Goal: Task Accomplishment & Management: Use online tool/utility

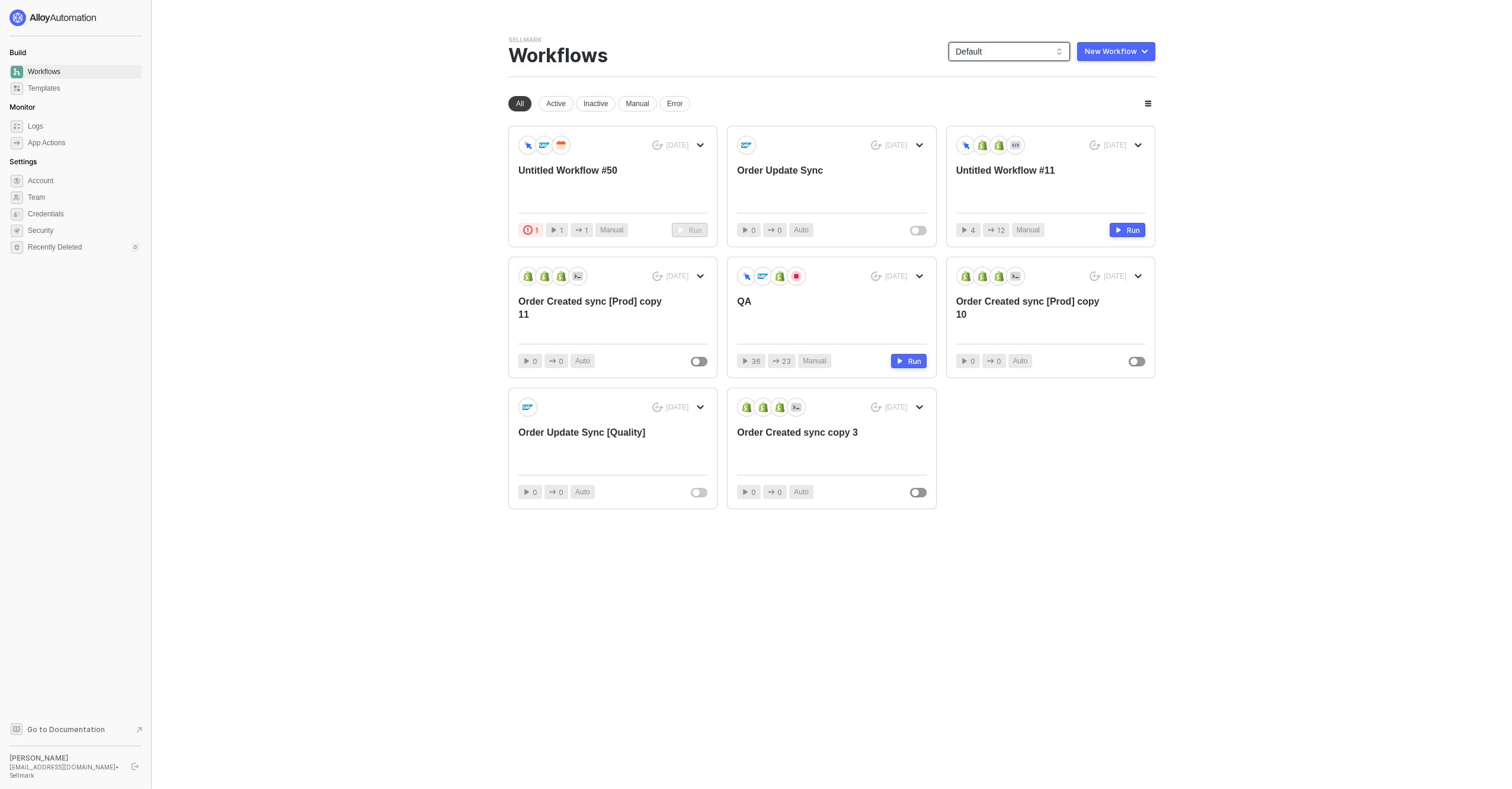
click at [1030, 57] on span "Default" at bounding box center [1009, 52] width 107 height 18
click at [1003, 196] on div "KJRests" at bounding box center [1022, 195] width 87 height 14
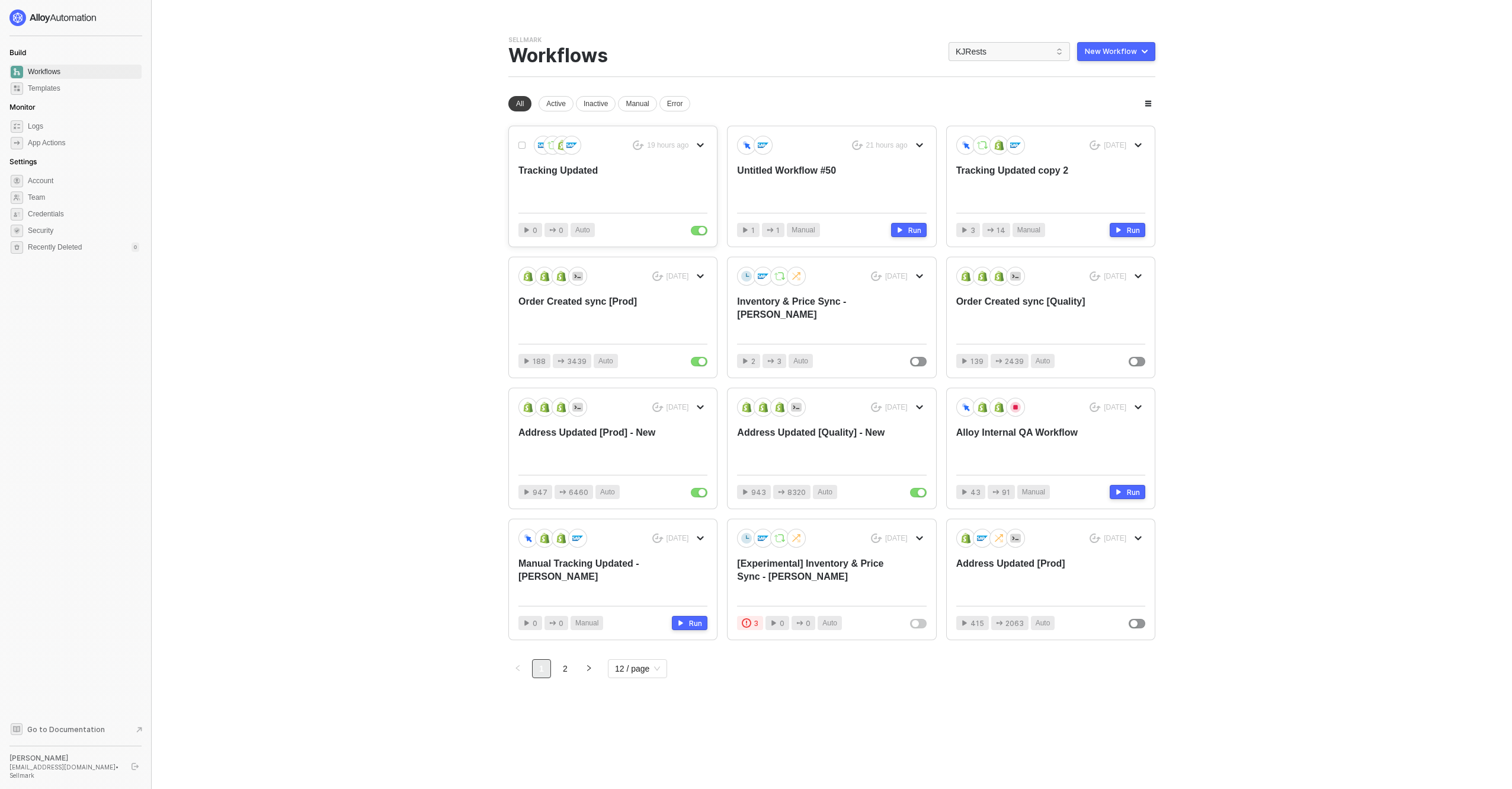
click at [547, 175] on div "Tracking Updated" at bounding box center [594, 184] width 151 height 39
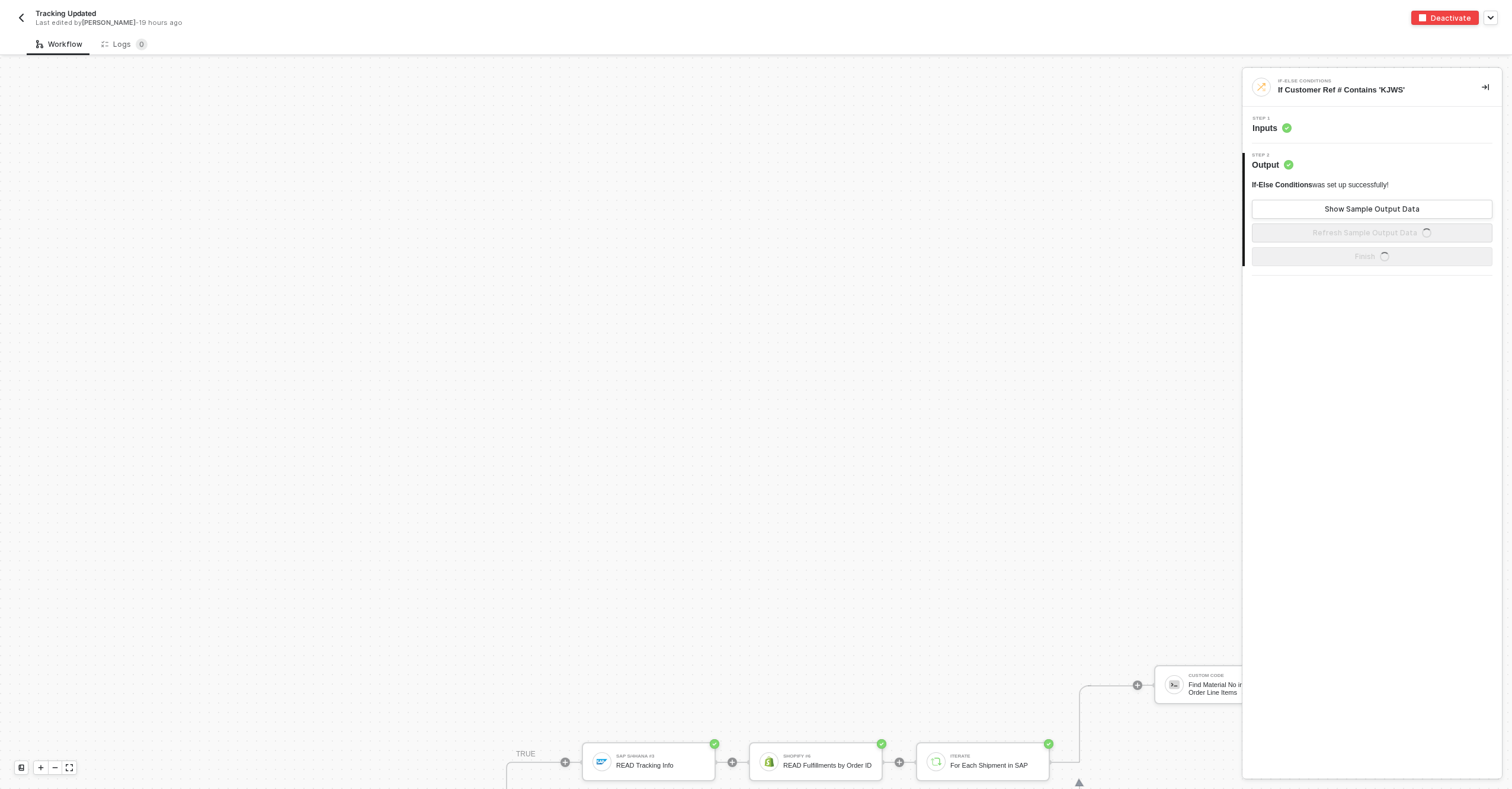
scroll to position [419, 0]
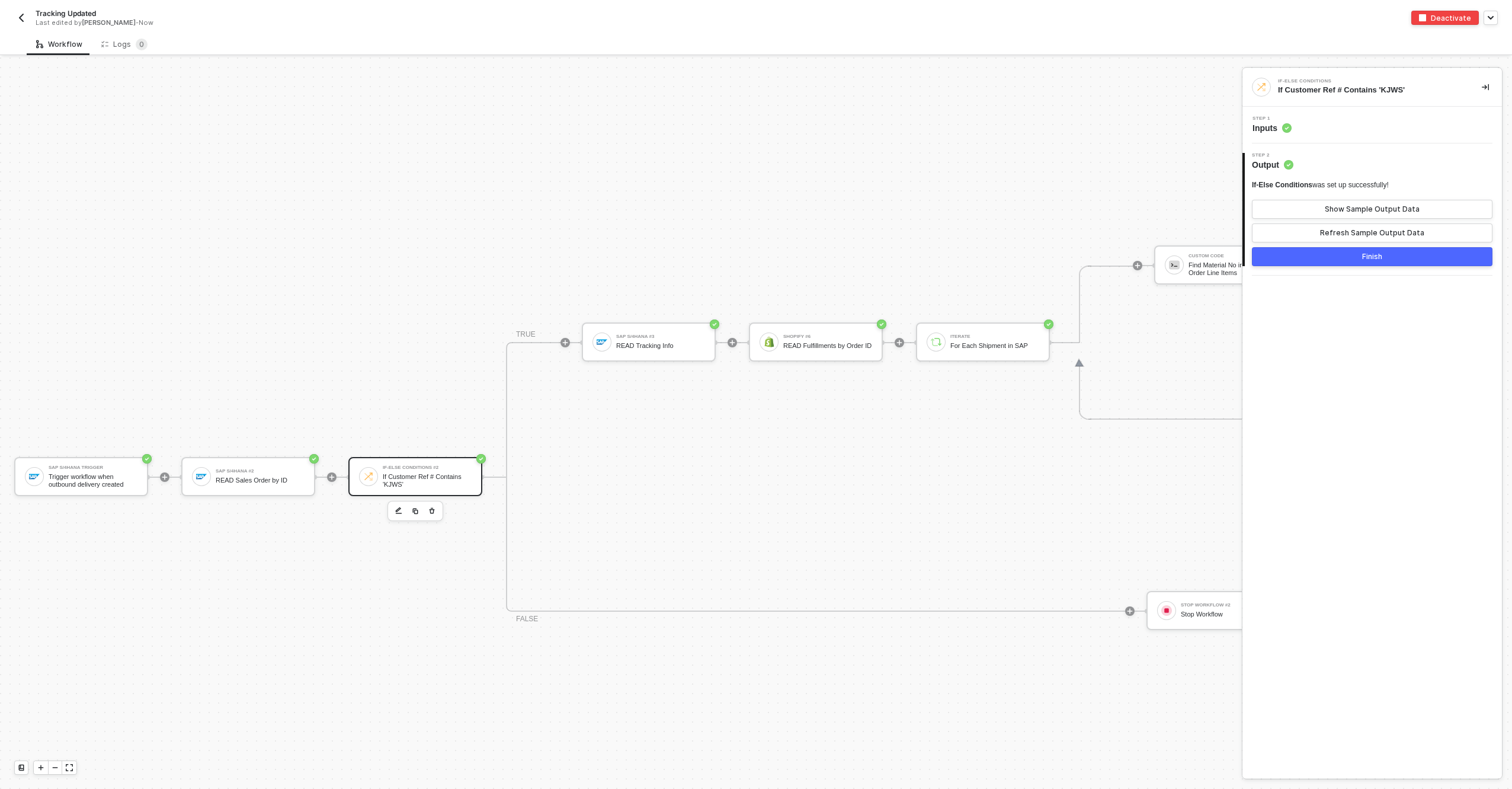
click at [15, 19] on button "button" at bounding box center [22, 18] width 14 height 14
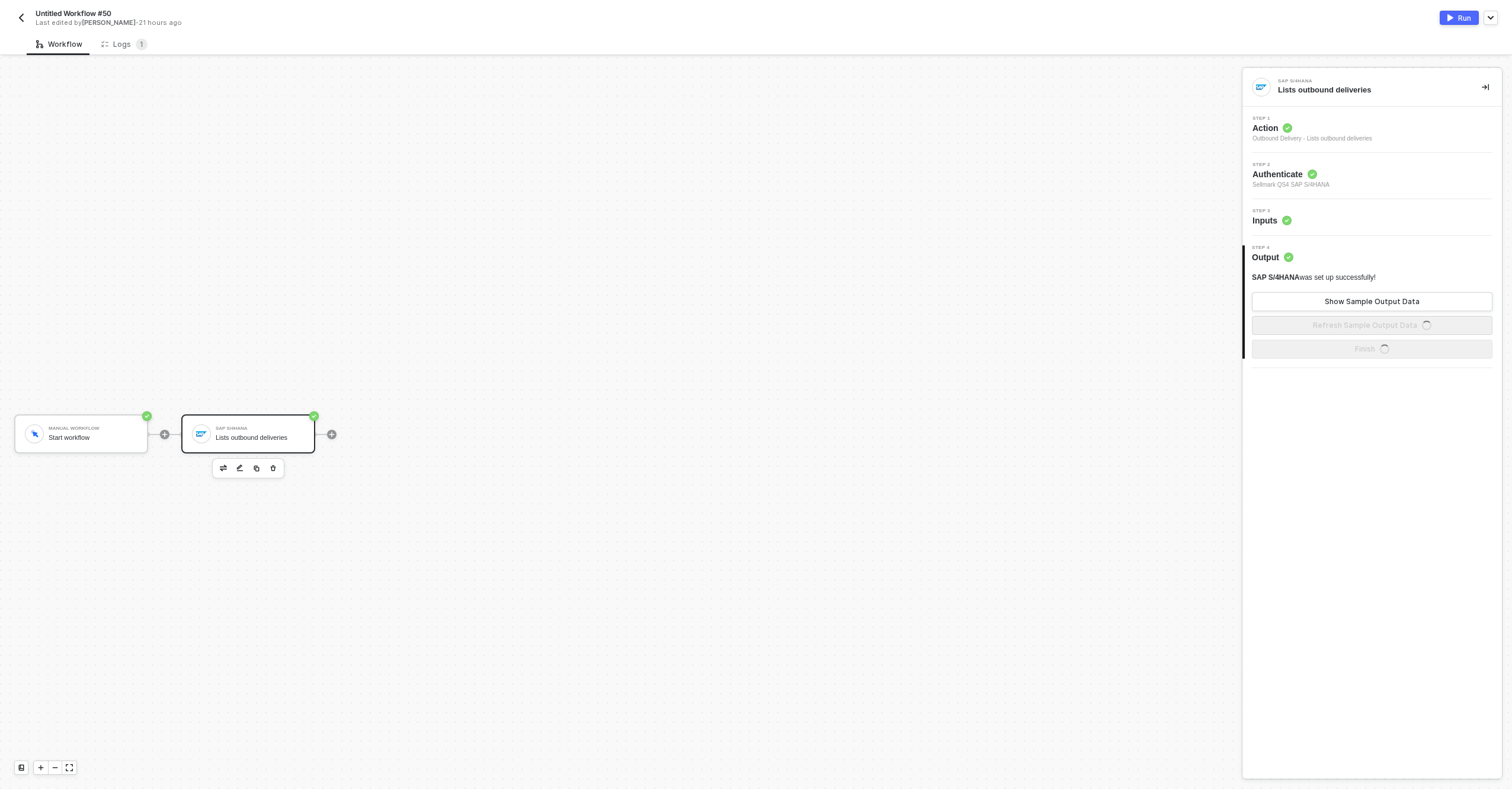
scroll to position [22, 0]
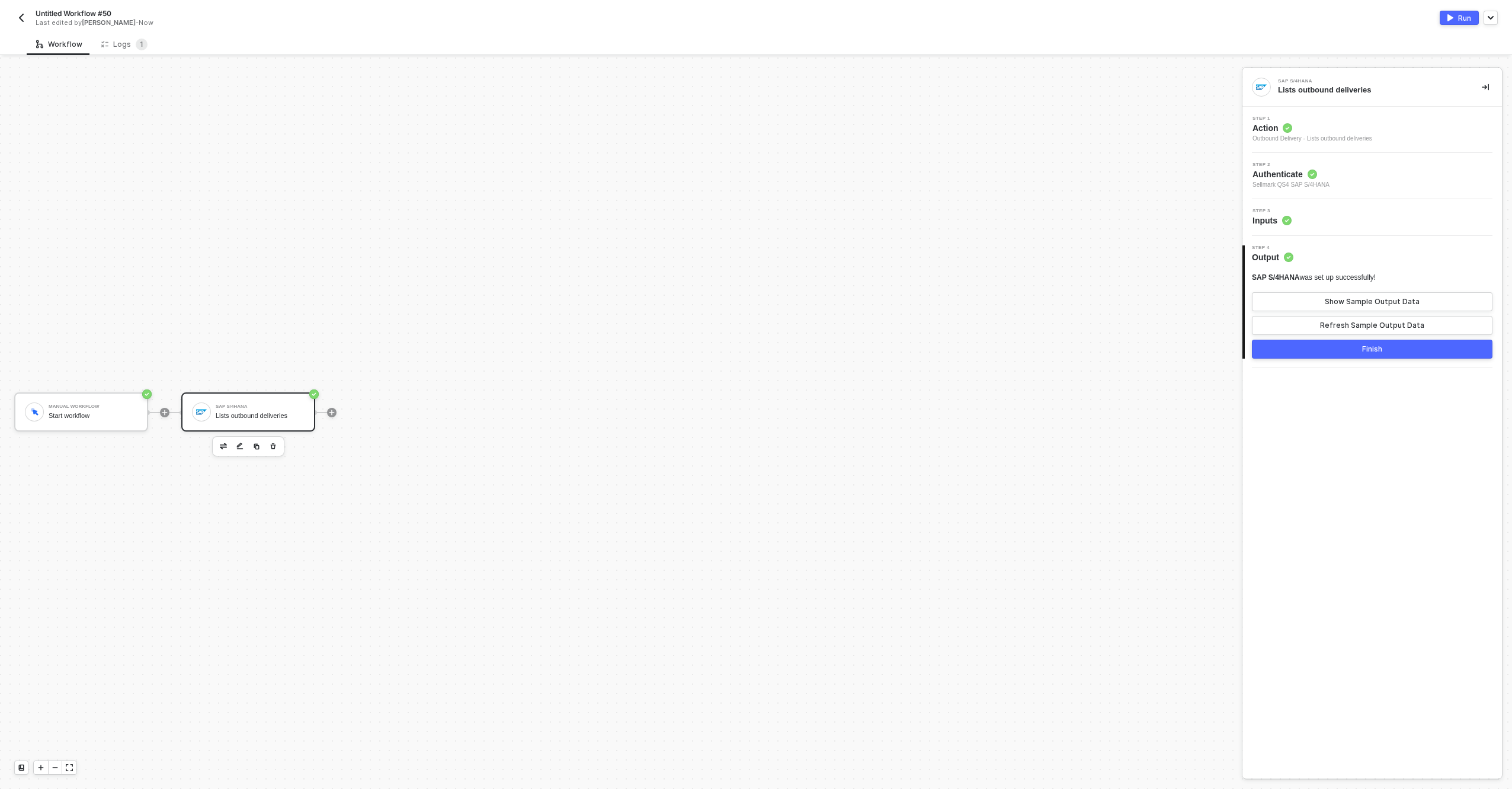
click at [14, 14] on button "button" at bounding box center [22, 18] width 14 height 14
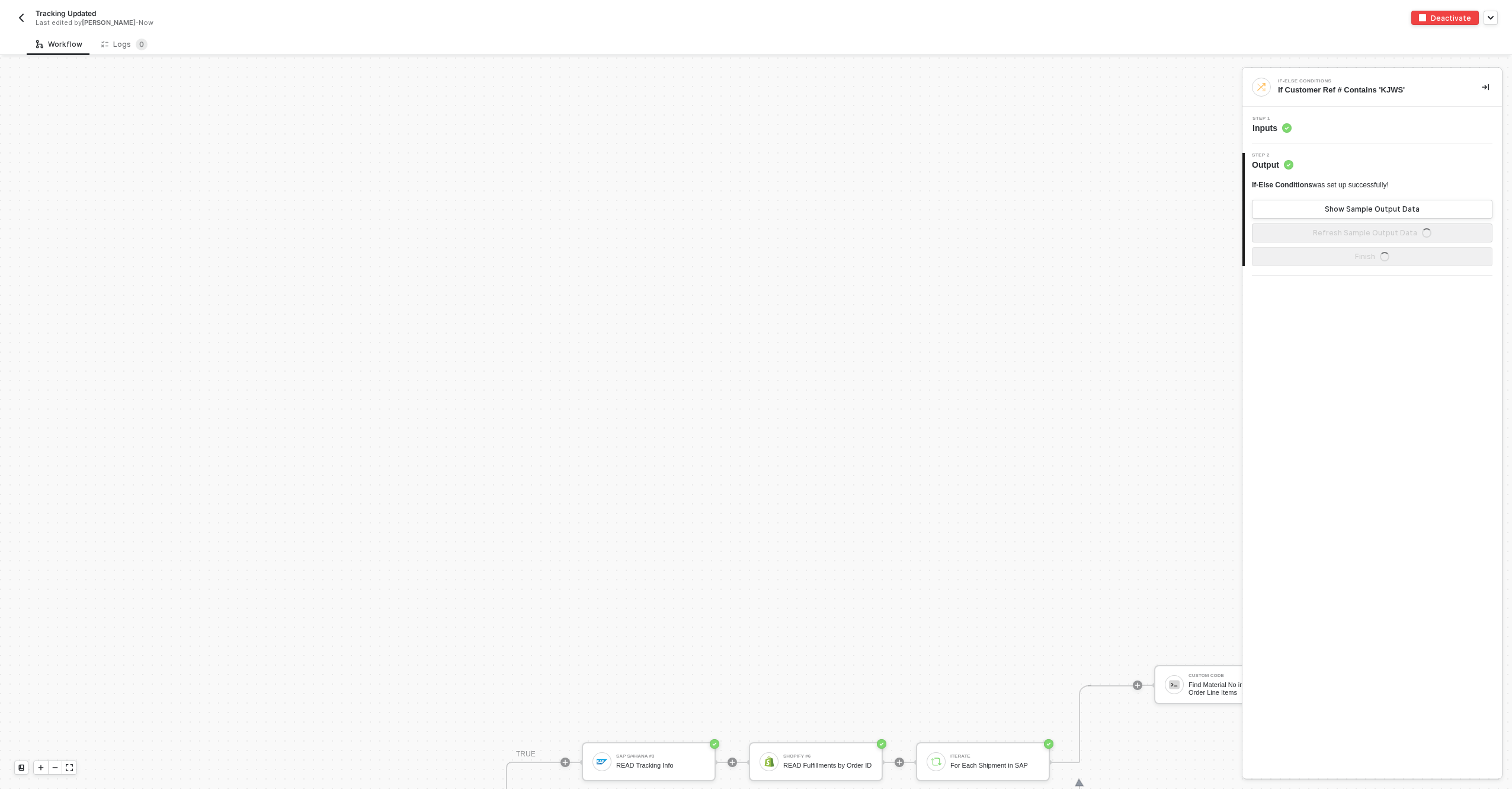
scroll to position [419, 0]
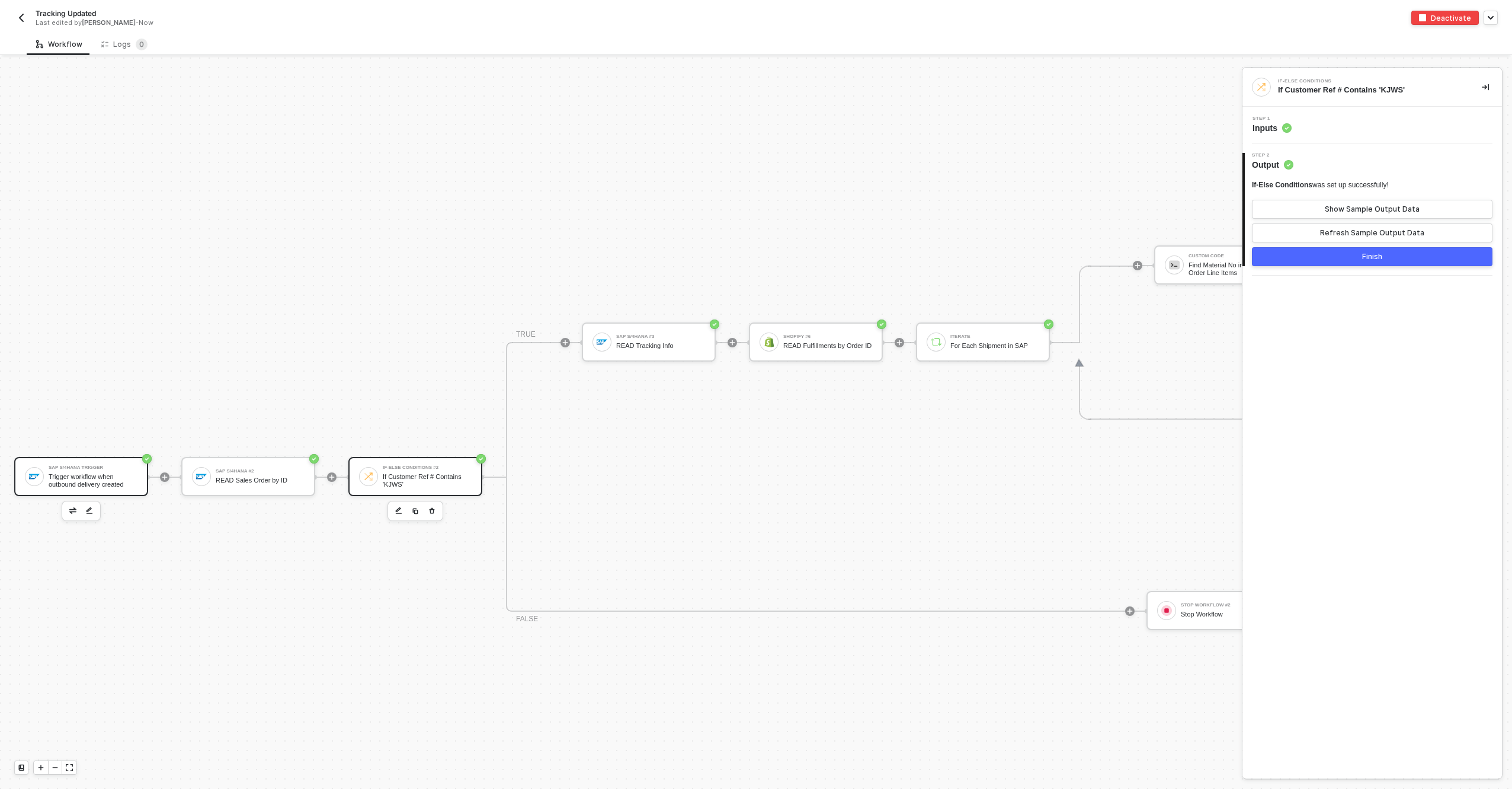
click at [72, 483] on div "Trigger workflow when outbound delivery created" at bounding box center [93, 481] width 89 height 14
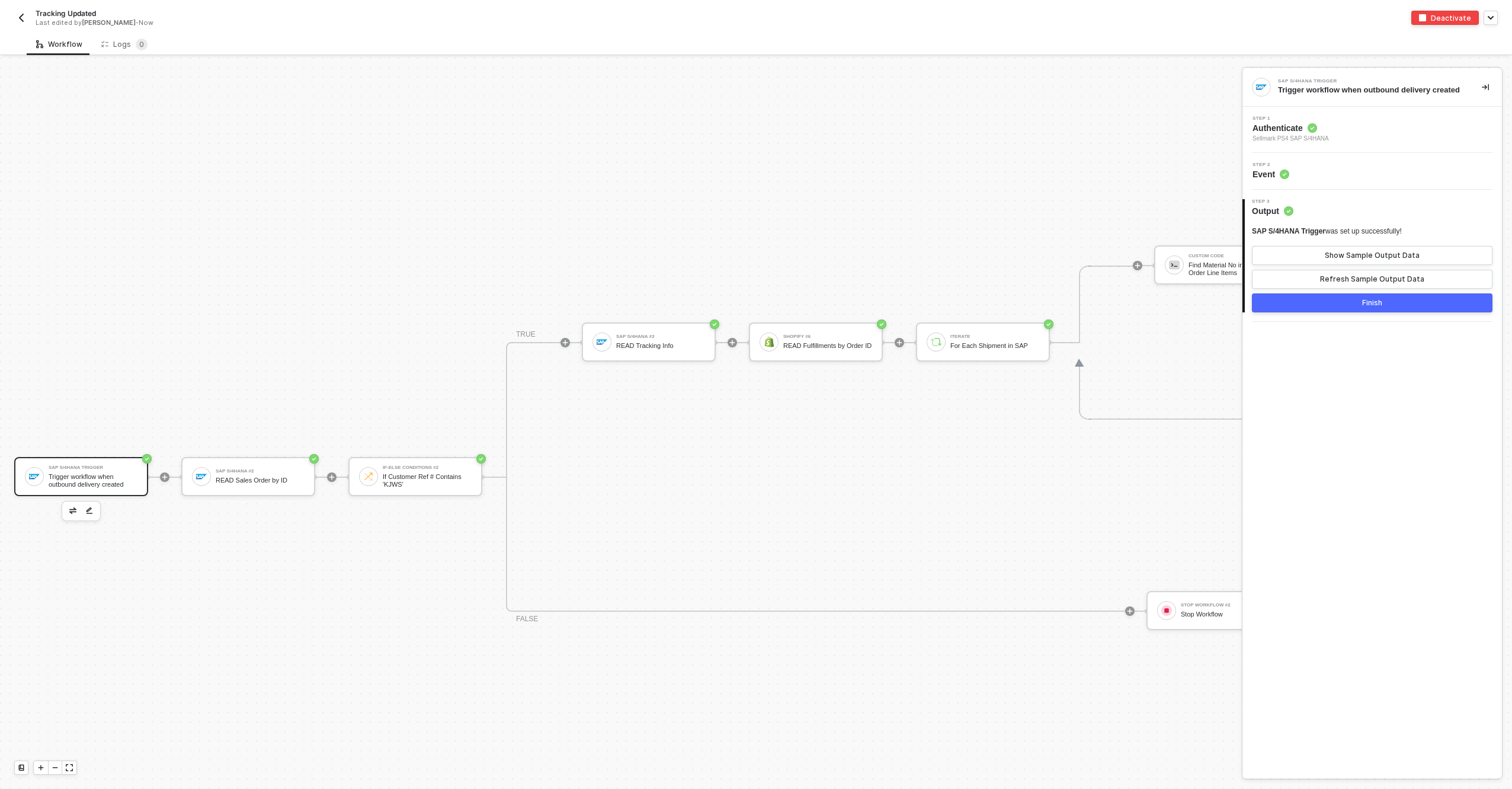
click at [1284, 190] on div "Step 2 Event" at bounding box center [1372, 171] width 260 height 37
click at [1308, 180] on div "Step 2 Event" at bounding box center [1374, 171] width 257 height 18
click at [1345, 143] on div "Step 1 Authenticate Sellmark PS4 SAP S/4HANA" at bounding box center [1374, 130] width 257 height 27
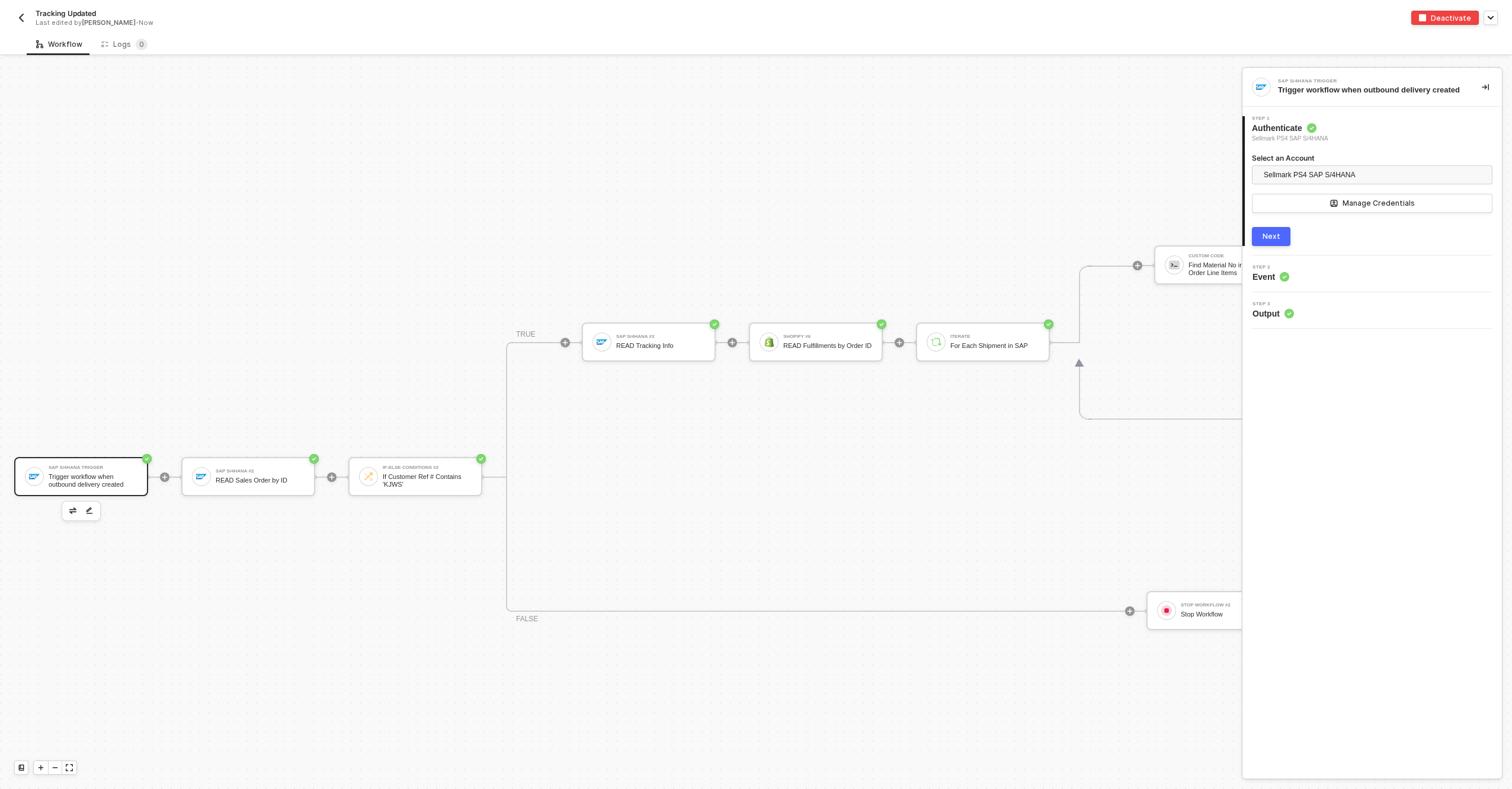
click at [1280, 238] on button "Next" at bounding box center [1271, 237] width 39 height 19
click at [1344, 131] on div "Step 1 Authenticate Sellmark PS4 SAP S/4HANA" at bounding box center [1374, 130] width 257 height 27
click at [1338, 184] on span "Sellmark PS4 SAP S/4HANA" at bounding box center [1310, 175] width 92 height 18
click at [667, 337] on div "SAP S/4HANA #3" at bounding box center [661, 337] width 89 height 5
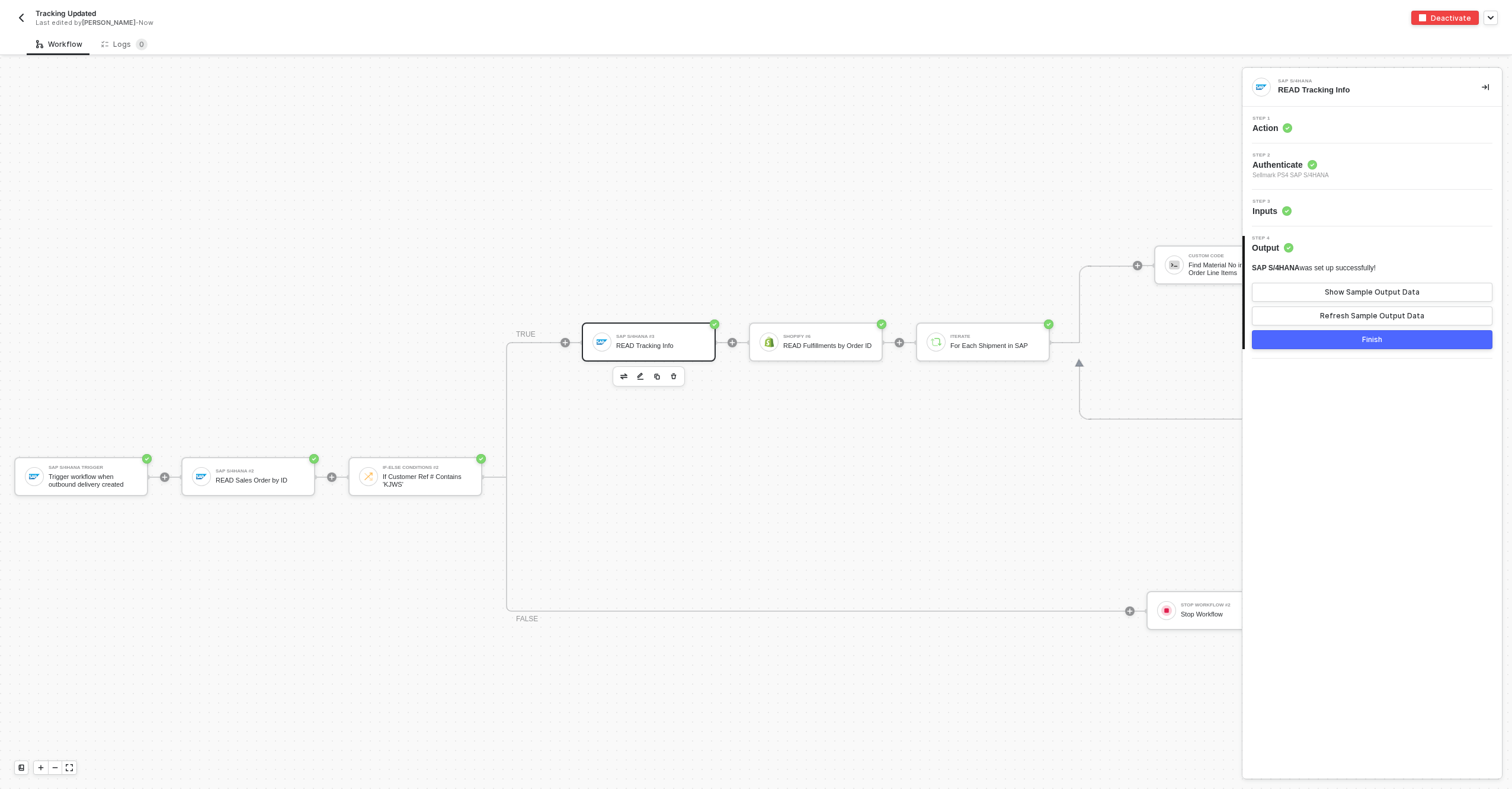
click at [1329, 119] on div "Step 1 Action" at bounding box center [1374, 125] width 257 height 18
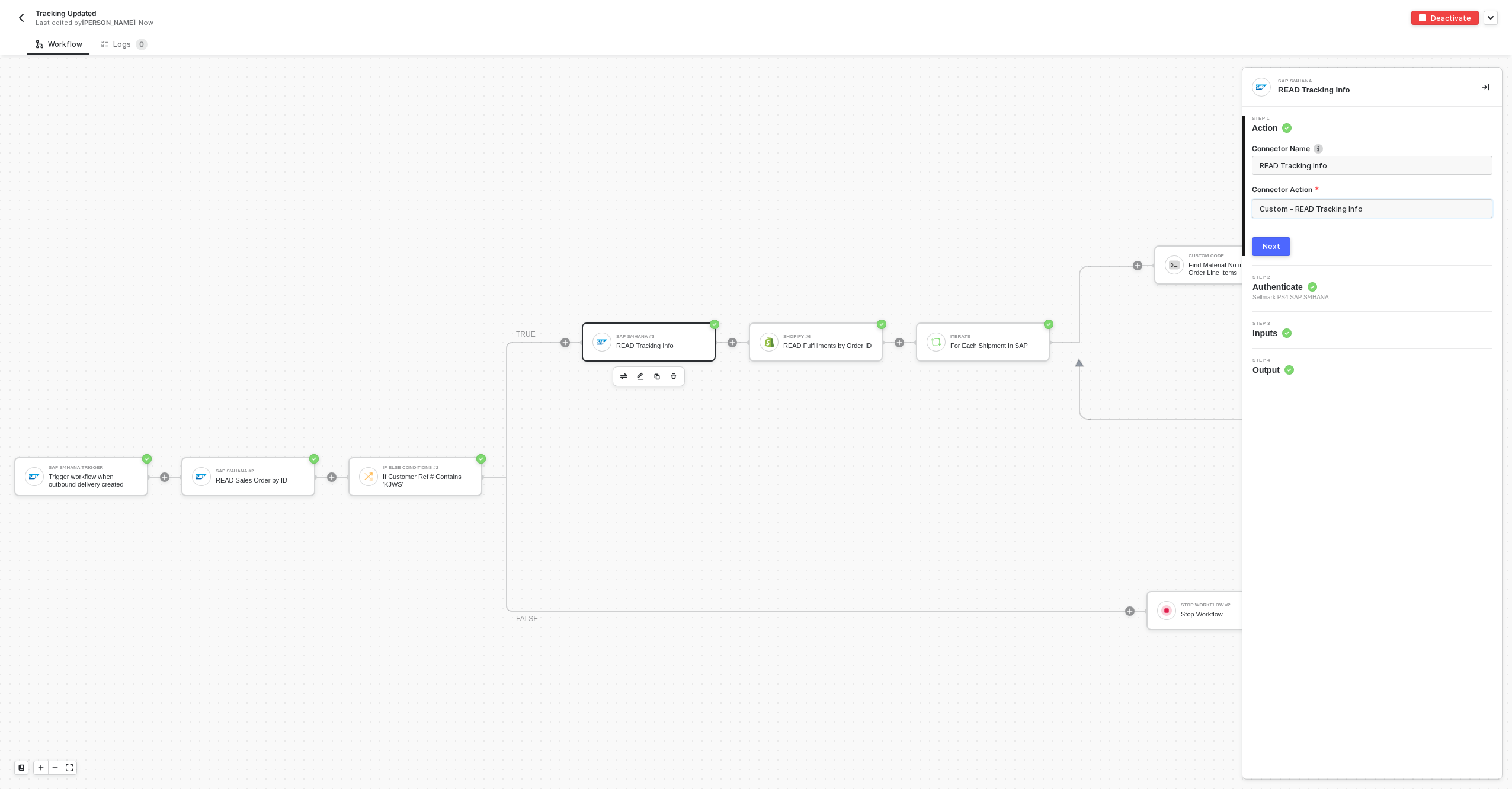
click at [1340, 213] on input "Custom - READ Tracking Info" at bounding box center [1372, 209] width 241 height 19
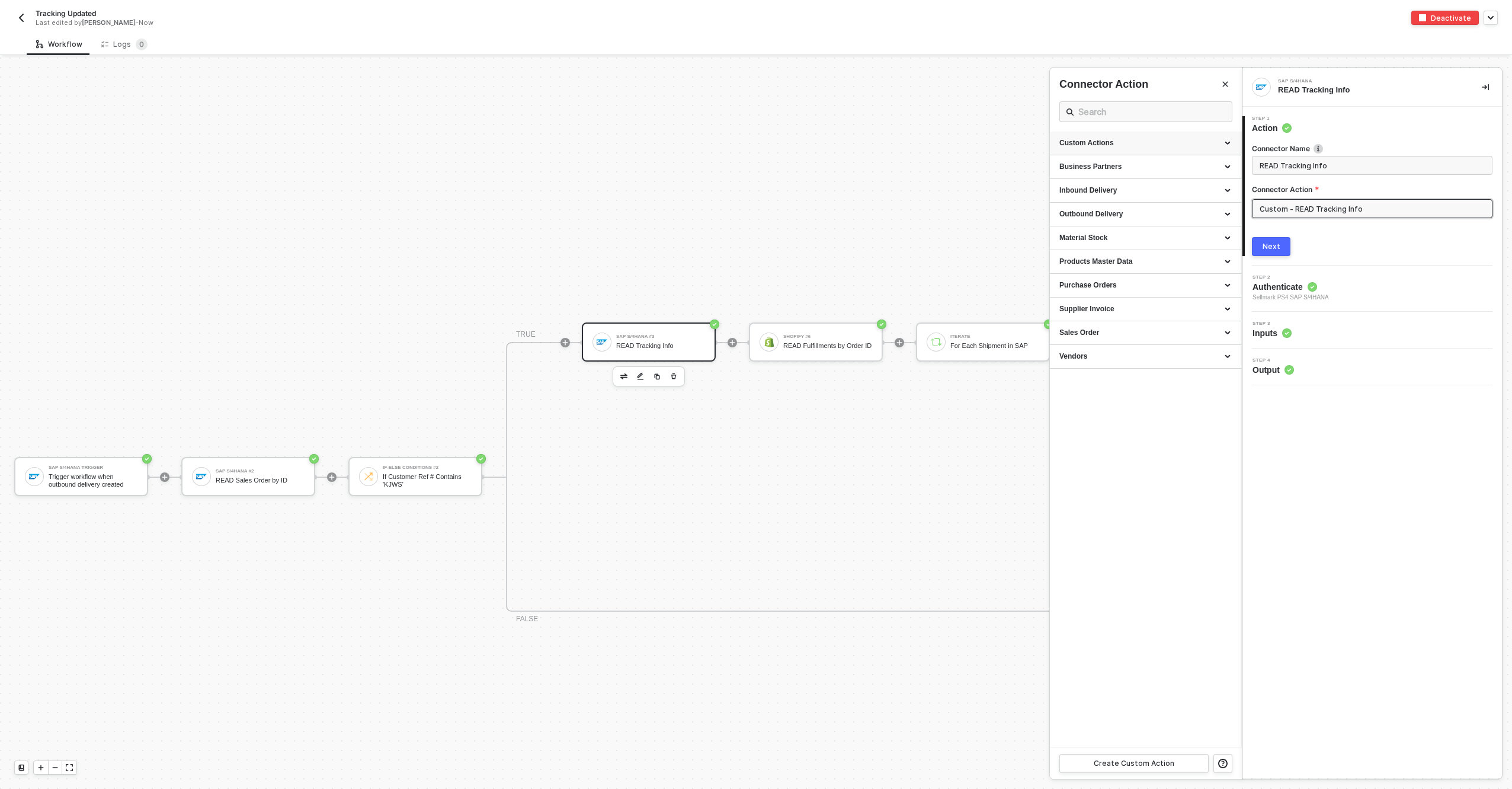
click at [1230, 141] on div "Custom Actions" at bounding box center [1146, 143] width 172 height 10
click at [1196, 229] on icon "icon-edit" at bounding box center [1193, 230] width 7 height 7
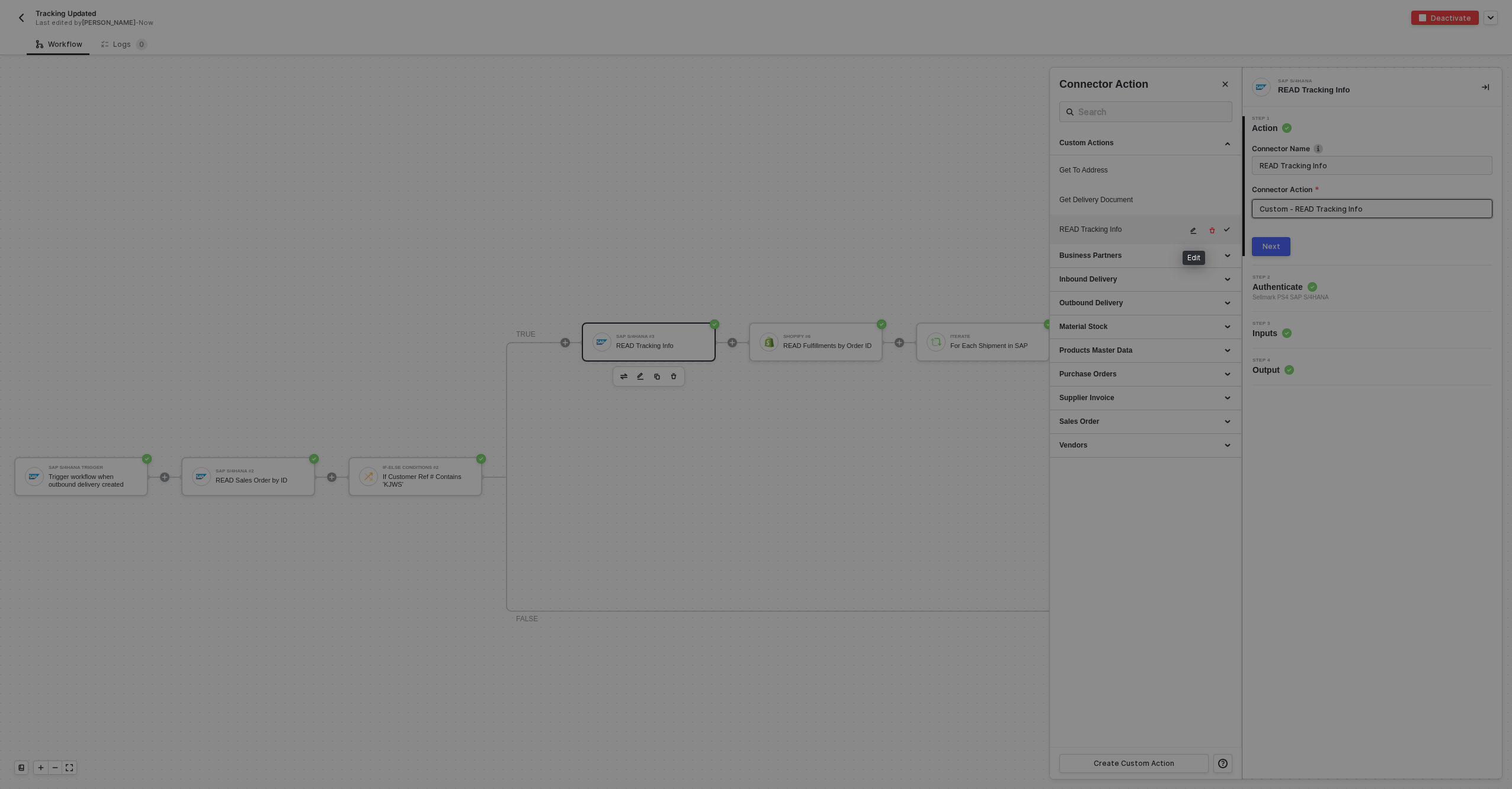
type textarea "HTTP/1.1 200 OK { "data": { "data": { "d": { "results": [ { "__metadata": { "id…"
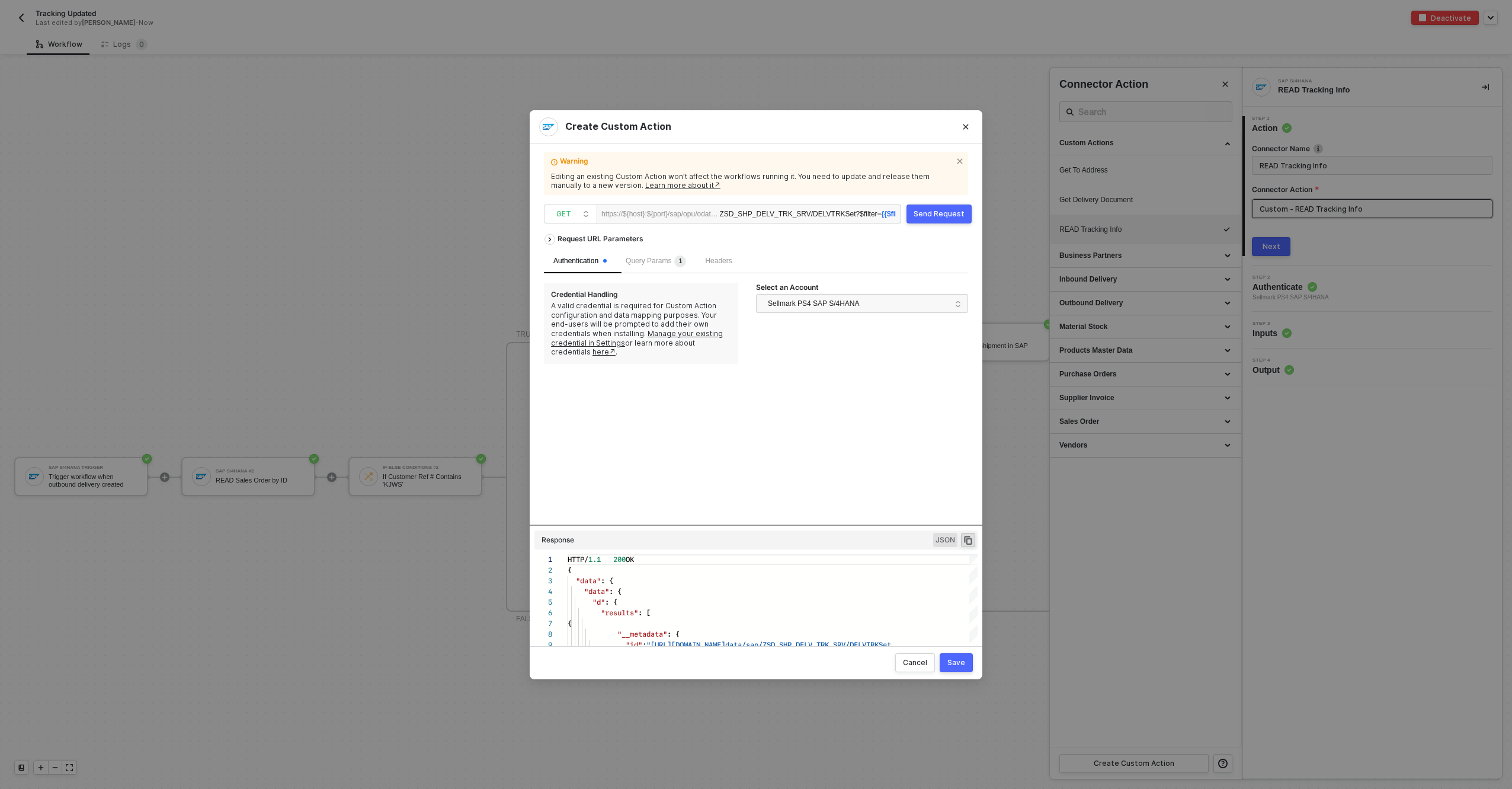
click at [806, 213] on div "ZSD_SHP_DELV_TRK_SRV/DELVTRKSet ?$filter= {{$filter}}" at bounding box center [807, 215] width 176 height 19
click at [664, 267] on div "Query Params 1" at bounding box center [656, 261] width 80 height 23
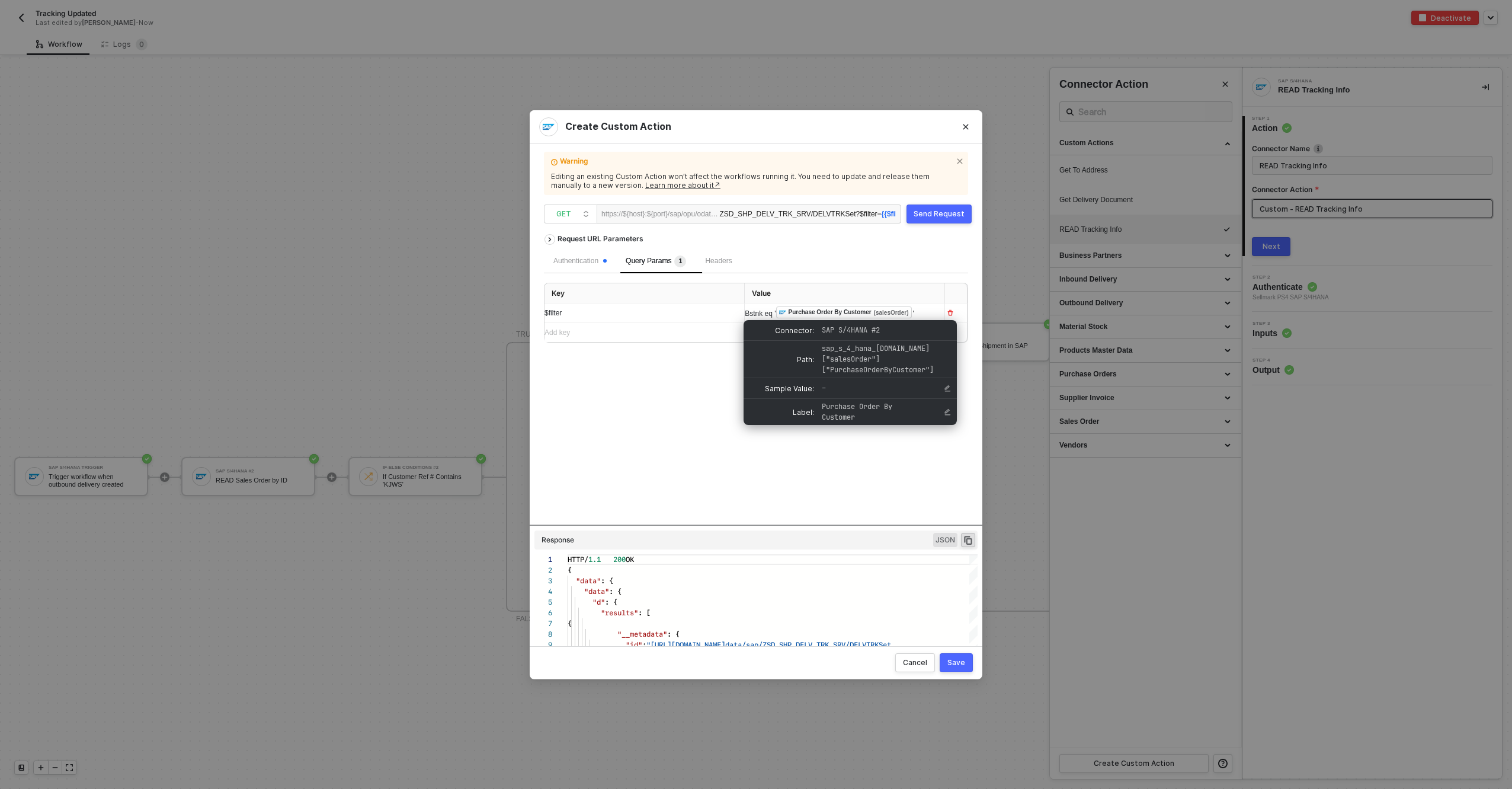
click at [924, 313] on div "Bstnk eq ' ﻿ Purchase Order By Customer (salesOrder) '" at bounding box center [840, 313] width 190 height 19
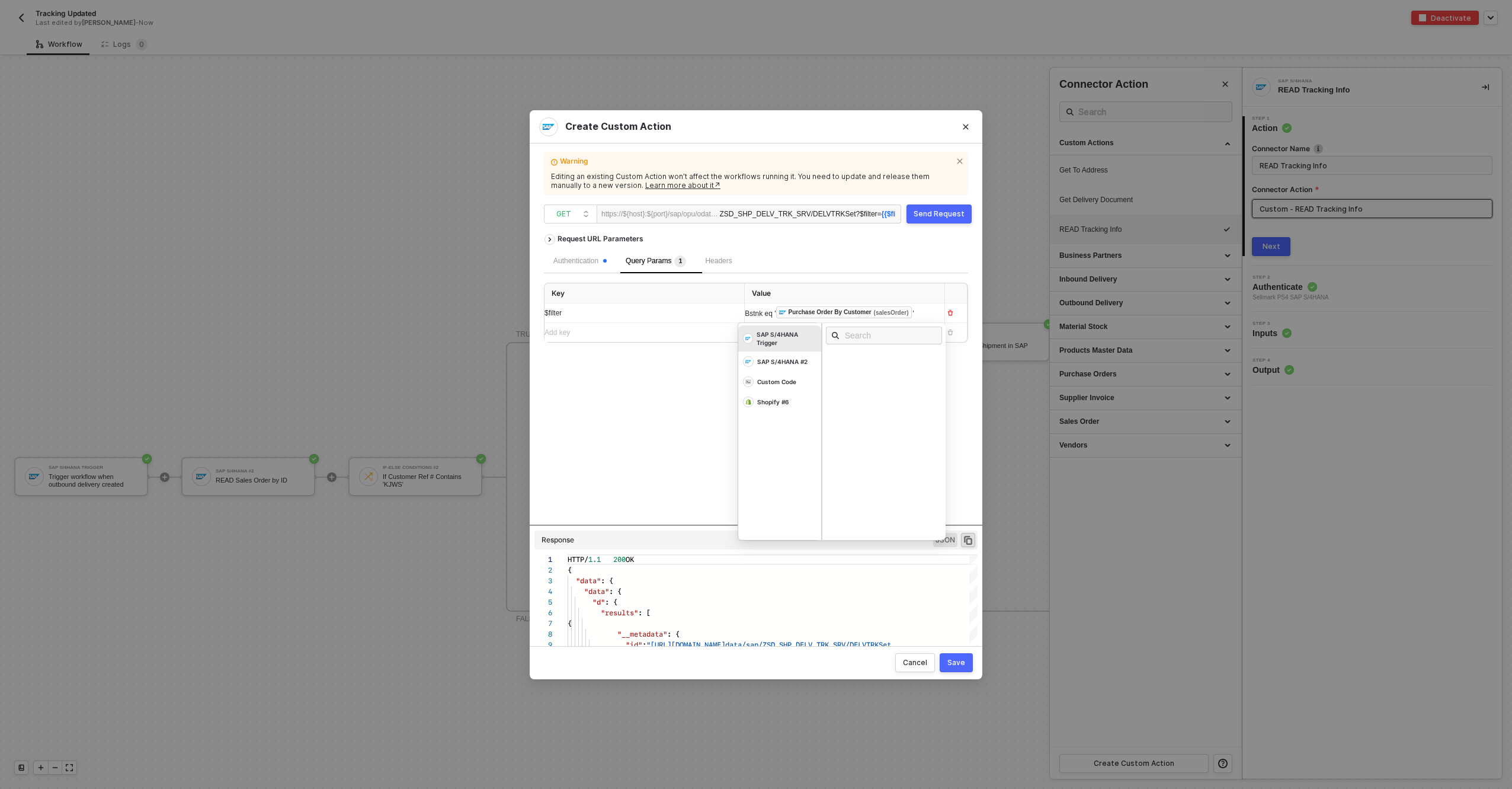
drag, startPoint x: 897, startPoint y: 319, endPoint x: 785, endPoint y: 307, distance: 112.6
click at [785, 307] on div "Bstnk eq ' ﻿ Purchase Order By Customer (salesOrder) '" at bounding box center [834, 313] width 179 height 13
click at [911, 246] on div "Request URL Parameters" at bounding box center [756, 239] width 424 height 22
click at [931, 220] on button "Send Request" at bounding box center [939, 214] width 65 height 19
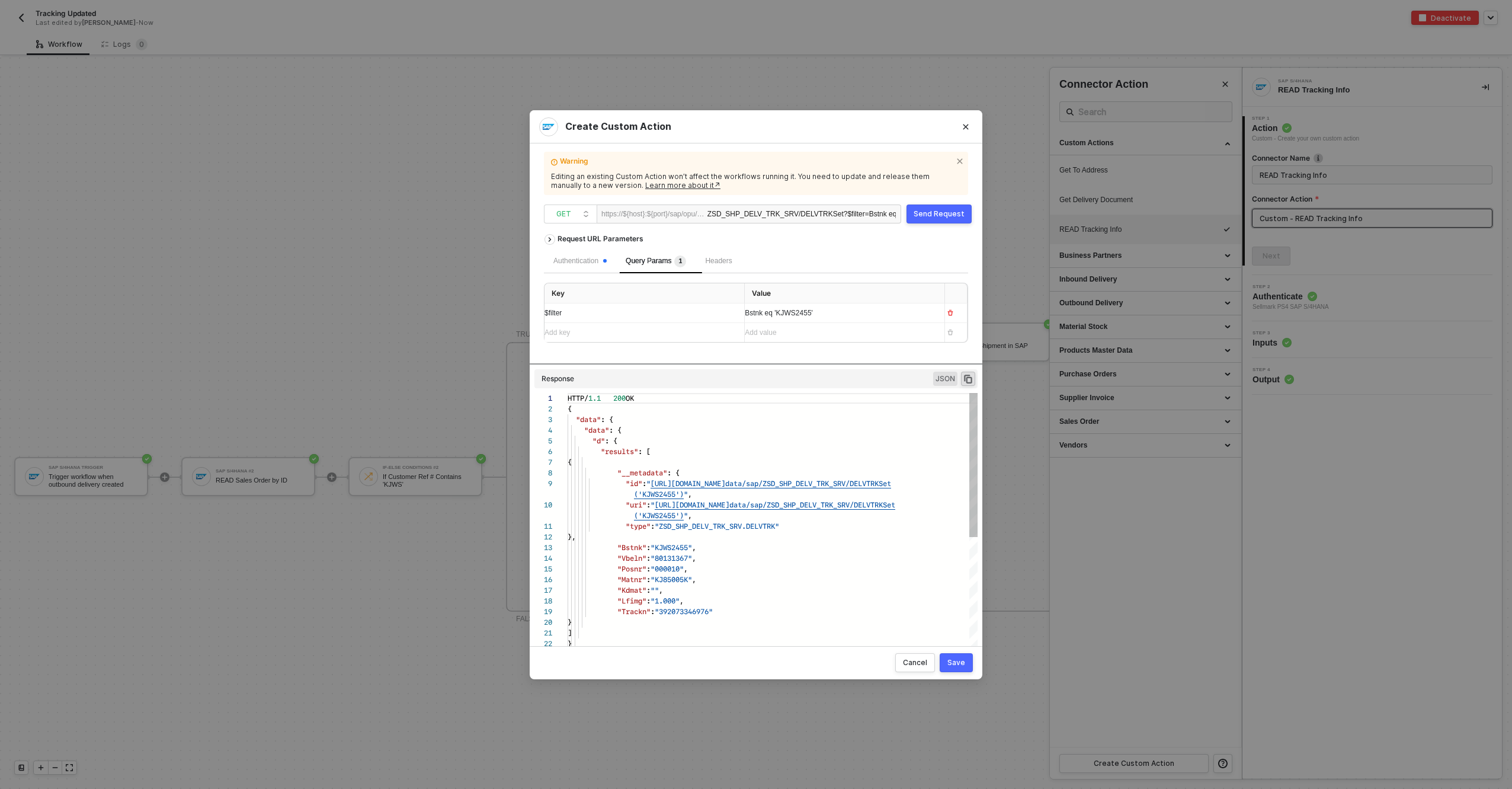
drag, startPoint x: 750, startPoint y: 525, endPoint x: 758, endPoint y: 370, distance: 155.2
click at [758, 370] on div "Request URL Parameters Authentication Query Params 1 Headers Key Value $filter …" at bounding box center [756, 432] width 424 height 408
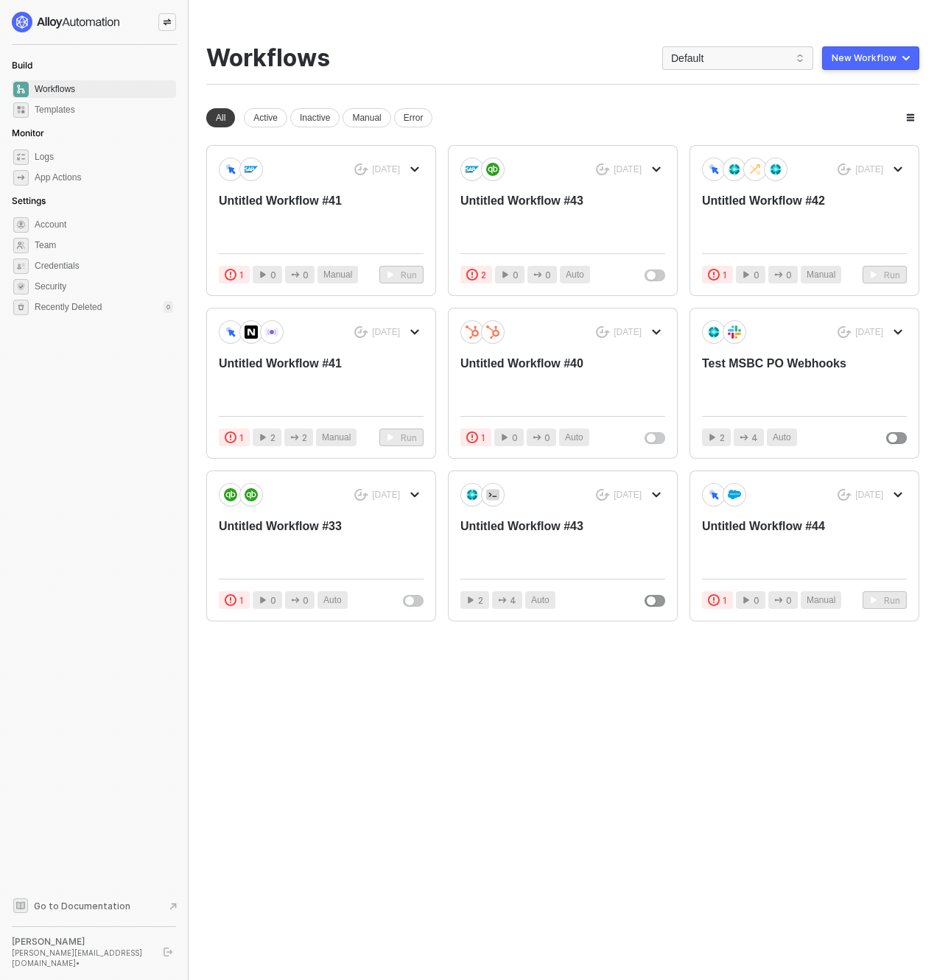
click at [161, 24] on div at bounding box center [167, 22] width 18 height 18
